Goal: Information Seeking & Learning: Learn about a topic

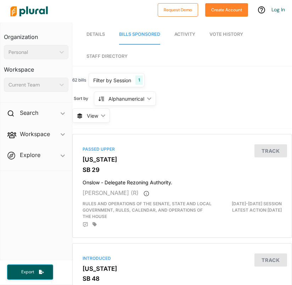
click at [102, 36] on span "Details" at bounding box center [95, 34] width 18 height 5
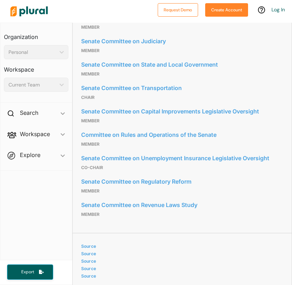
scroll to position [558, 0]
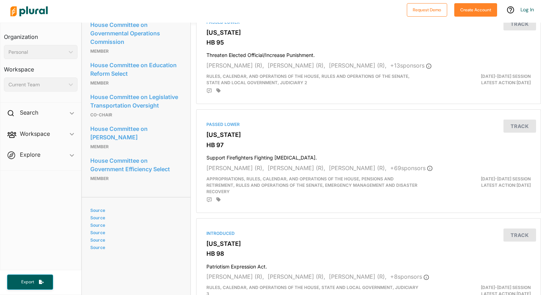
scroll to position [690, 0]
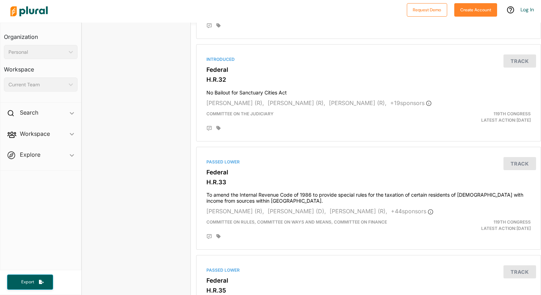
scroll to position [1093, 0]
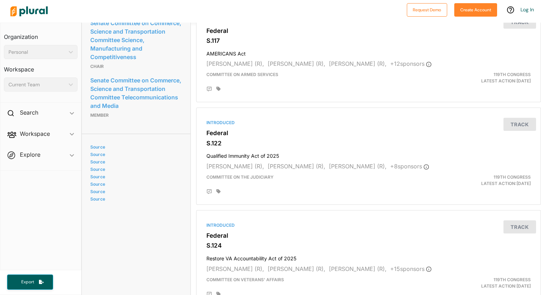
scroll to position [1629, 0]
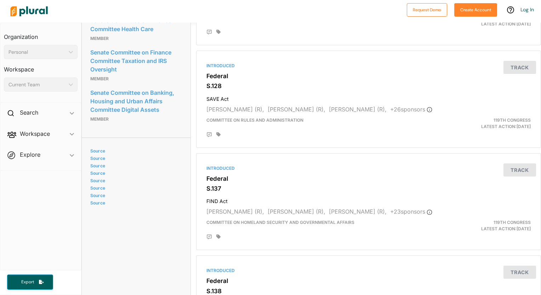
scroll to position [1473, 0]
